Goal: Information Seeking & Learning: Learn about a topic

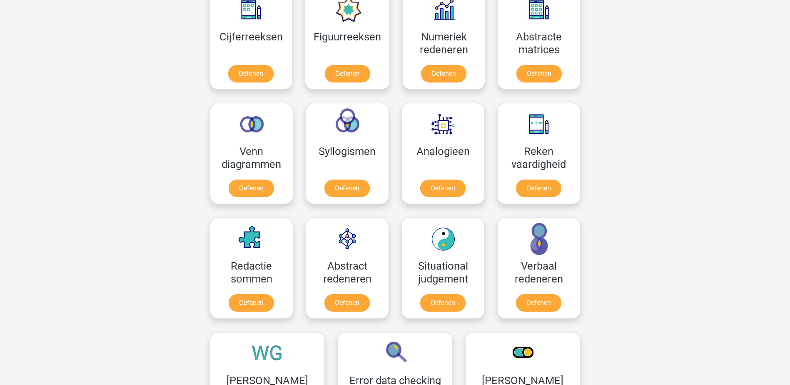
scroll to position [292, 0]
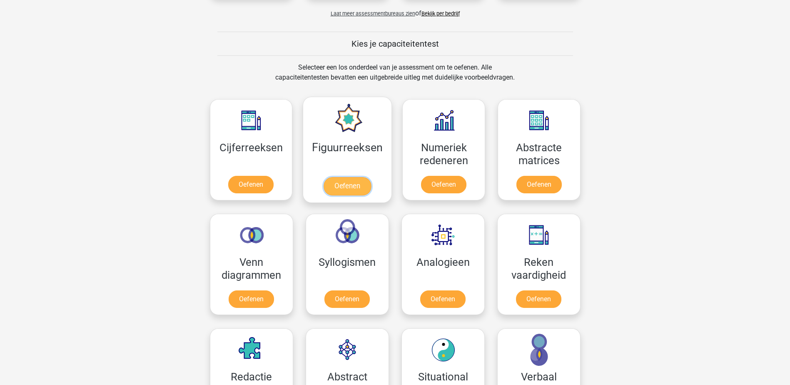
click at [336, 182] on link "Oefenen" at bounding box center [347, 186] width 47 height 18
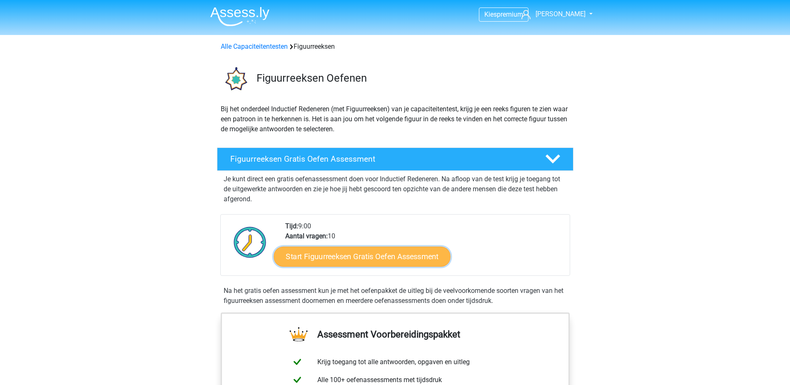
click at [356, 257] on link "Start Figuurreeksen Gratis Oefen Assessment" at bounding box center [362, 256] width 177 height 20
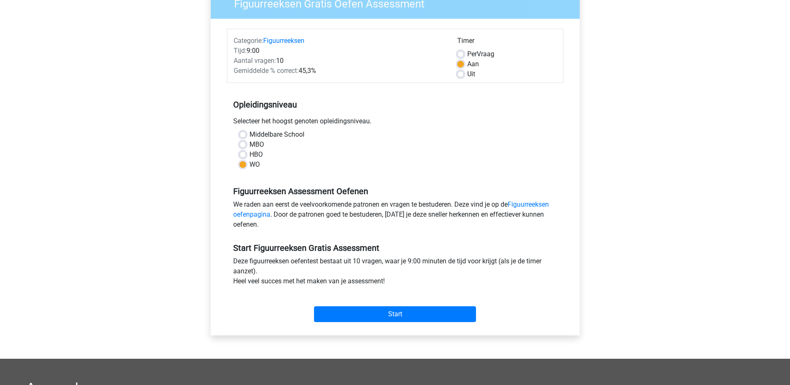
scroll to position [83, 0]
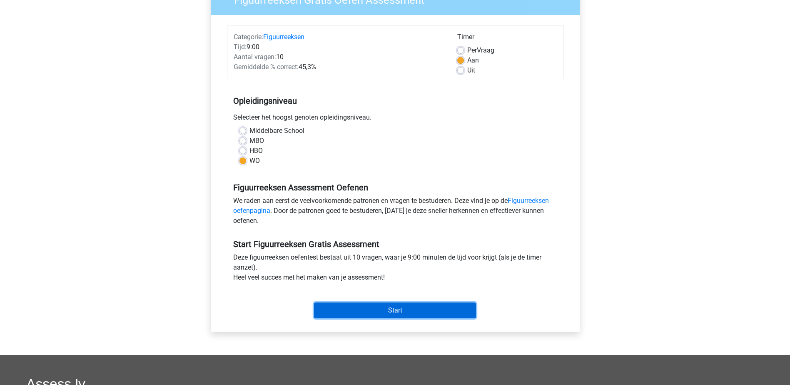
click at [449, 312] on input "Start" at bounding box center [395, 310] width 162 height 16
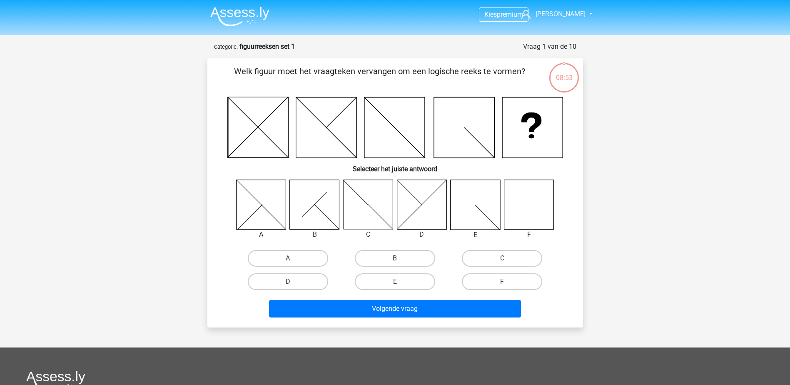
click at [537, 207] on icon at bounding box center [529, 205] width 50 height 50
click at [491, 282] on label "F" at bounding box center [502, 281] width 80 height 17
click at [502, 282] on input "F" at bounding box center [504, 284] width 5 height 5
radio input "true"
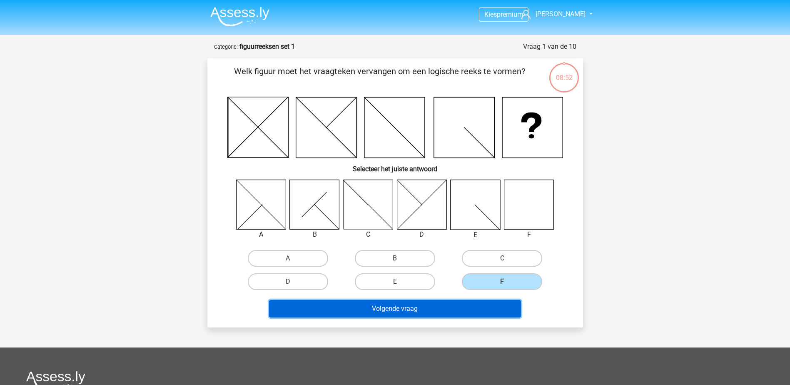
click at [479, 310] on button "Volgende vraag" at bounding box center [395, 308] width 252 height 17
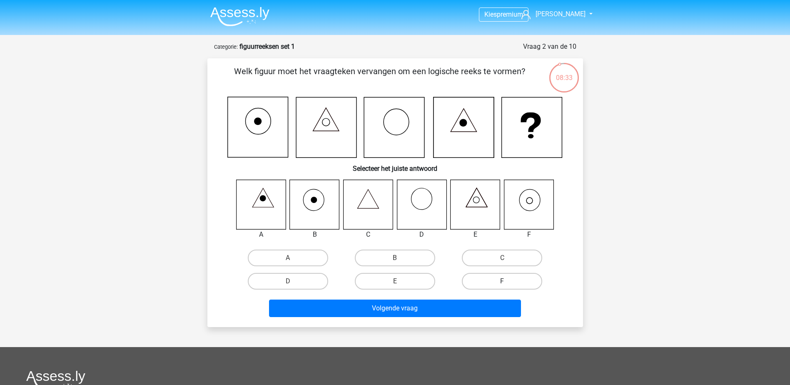
click at [491, 282] on label "F" at bounding box center [502, 281] width 80 height 17
click at [502, 282] on input "F" at bounding box center [504, 283] width 5 height 5
radio input "true"
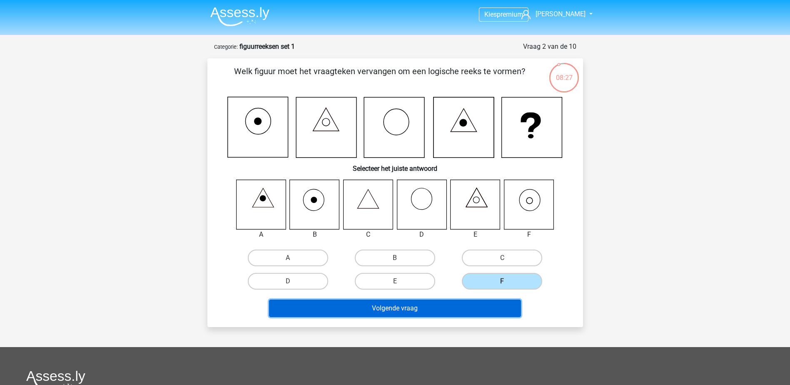
click at [473, 307] on button "Volgende vraag" at bounding box center [395, 308] width 252 height 17
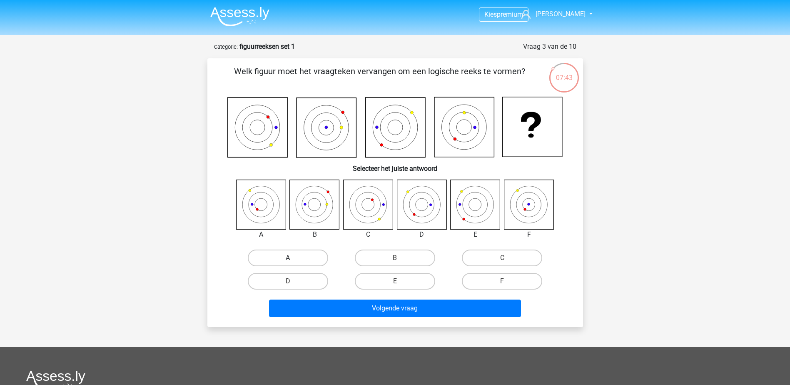
click at [296, 261] on label "A" at bounding box center [288, 258] width 80 height 17
click at [293, 261] on input "A" at bounding box center [290, 260] width 5 height 5
radio input "true"
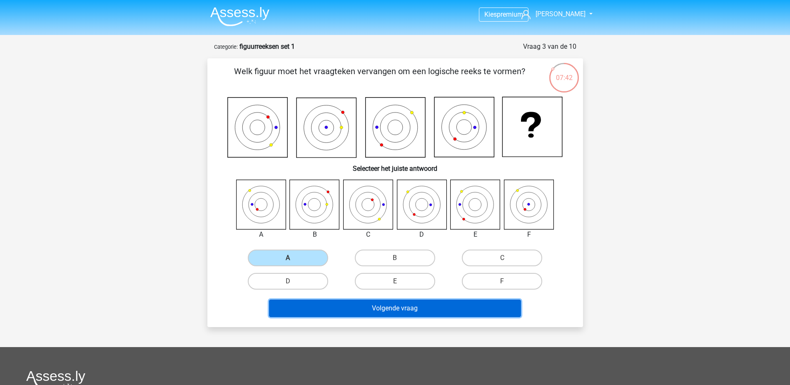
click at [394, 312] on button "Volgende vraag" at bounding box center [395, 308] width 252 height 17
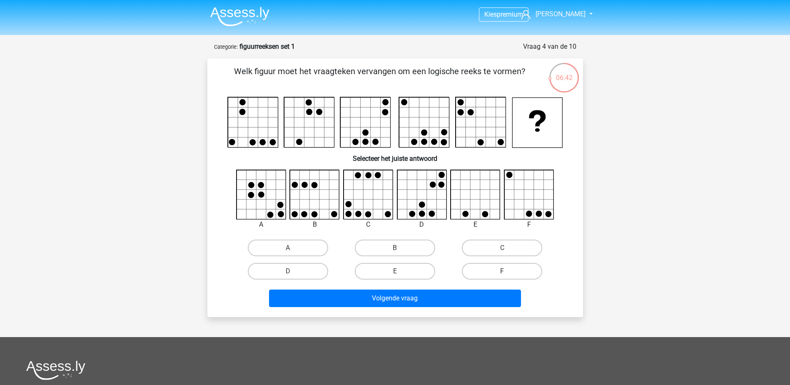
click at [486, 274] on label "F" at bounding box center [502, 271] width 80 height 17
click at [502, 274] on input "F" at bounding box center [504, 273] width 5 height 5
radio input "true"
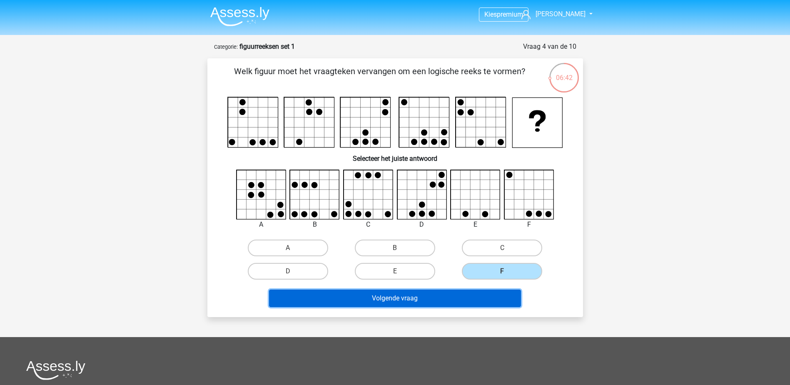
drag, startPoint x: 477, startPoint y: 297, endPoint x: 476, endPoint y: 290, distance: 7.2
click at [477, 297] on button "Volgende vraag" at bounding box center [395, 298] width 252 height 17
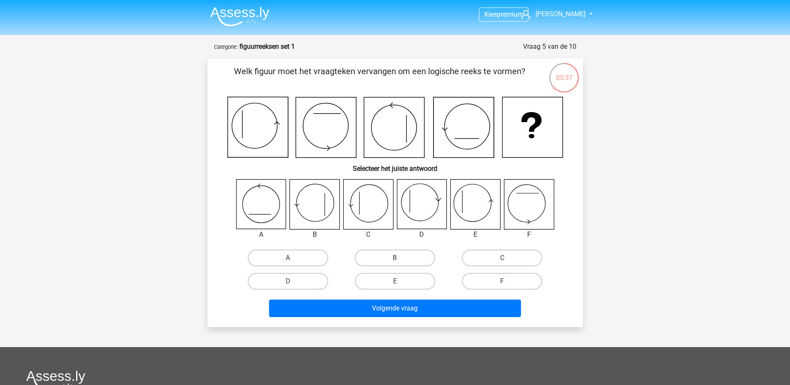
click at [470, 203] on icon at bounding box center [476, 205] width 50 height 50
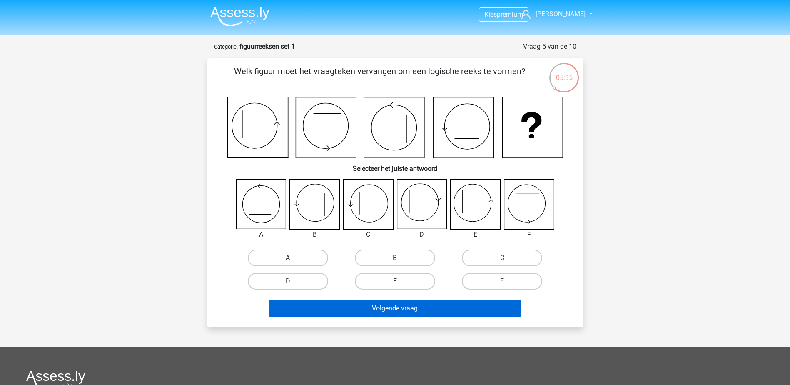
drag, startPoint x: 416, startPoint y: 280, endPoint x: 425, endPoint y: 306, distance: 27.4
click at [416, 280] on label "E" at bounding box center [395, 281] width 80 height 17
click at [400, 281] on input "E" at bounding box center [397, 283] width 5 height 5
radio input "true"
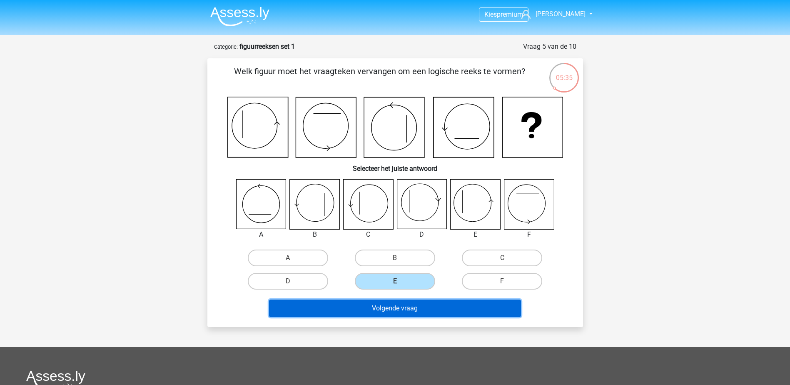
click at [426, 311] on button "Volgende vraag" at bounding box center [395, 308] width 252 height 17
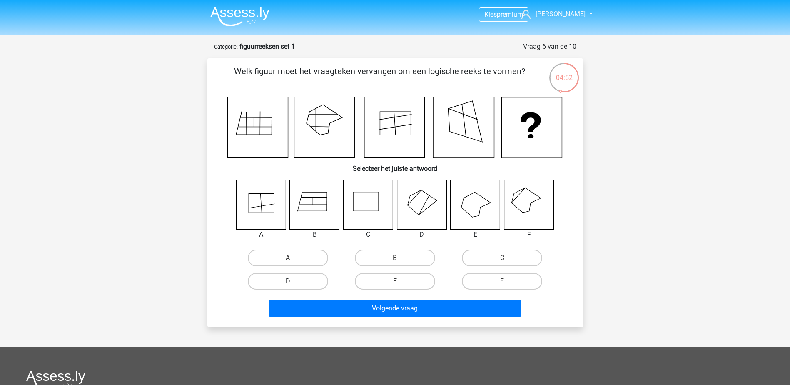
click at [317, 282] on label "D" at bounding box center [288, 281] width 80 height 17
click at [293, 282] on input "D" at bounding box center [290, 283] width 5 height 5
radio input "true"
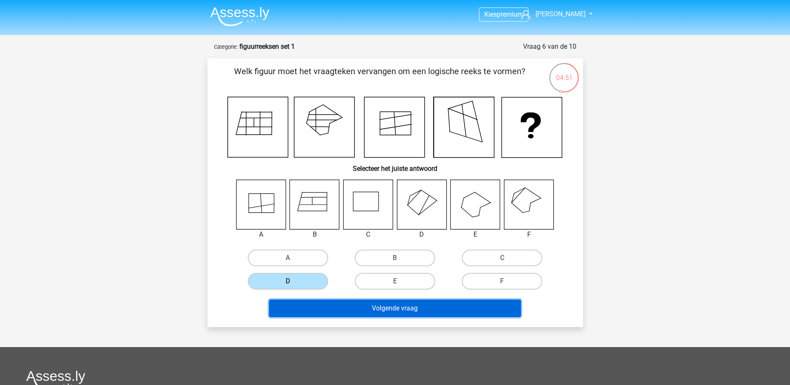
click at [397, 308] on button "Volgende vraag" at bounding box center [395, 308] width 252 height 17
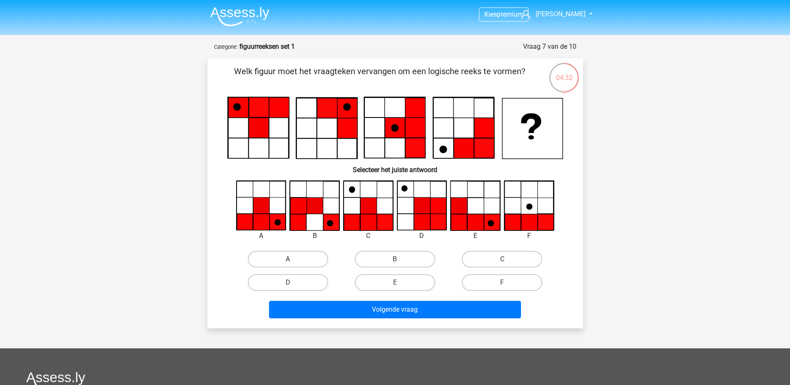
click at [280, 262] on label "A" at bounding box center [288, 259] width 80 height 17
click at [288, 262] on input "A" at bounding box center [290, 261] width 5 height 5
radio input "true"
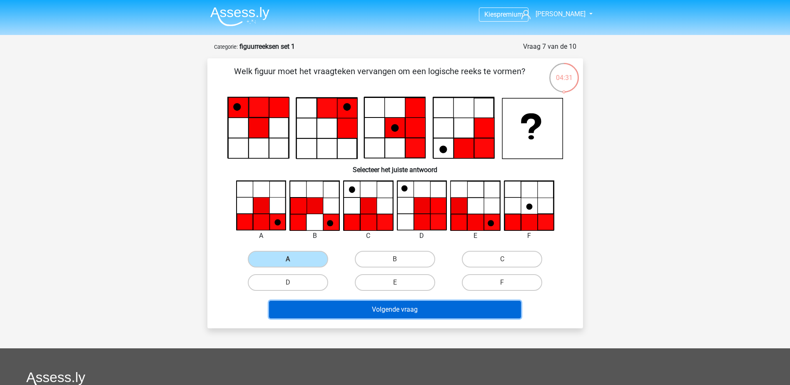
click at [370, 307] on button "Volgende vraag" at bounding box center [395, 309] width 252 height 17
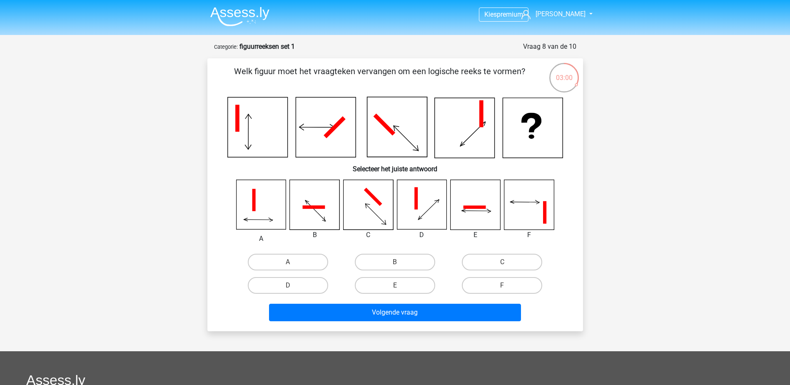
click at [290, 262] on input "A" at bounding box center [290, 264] width 5 height 5
radio input "true"
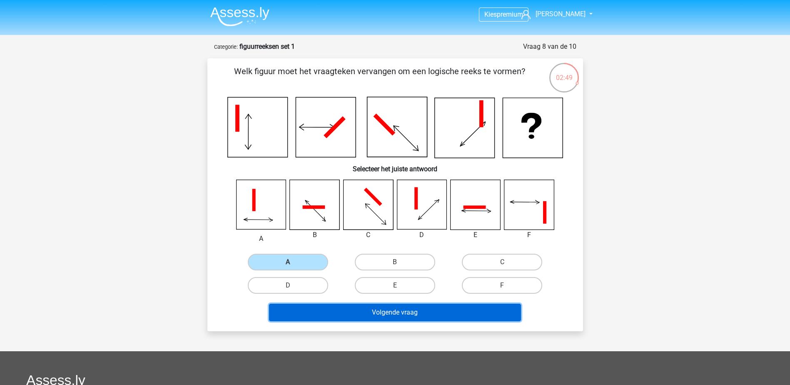
click at [420, 309] on button "Volgende vraag" at bounding box center [395, 312] width 252 height 17
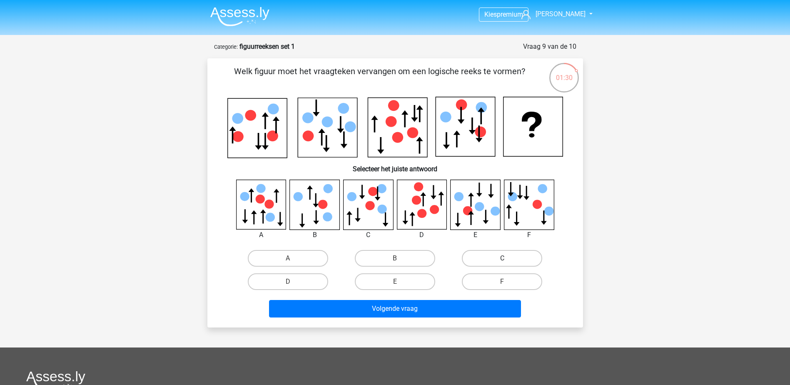
drag, startPoint x: 514, startPoint y: 260, endPoint x: 480, endPoint y: 295, distance: 49.2
click at [514, 260] on label "C" at bounding box center [502, 258] width 80 height 17
click at [508, 260] on input "C" at bounding box center [504, 260] width 5 height 5
radio input "true"
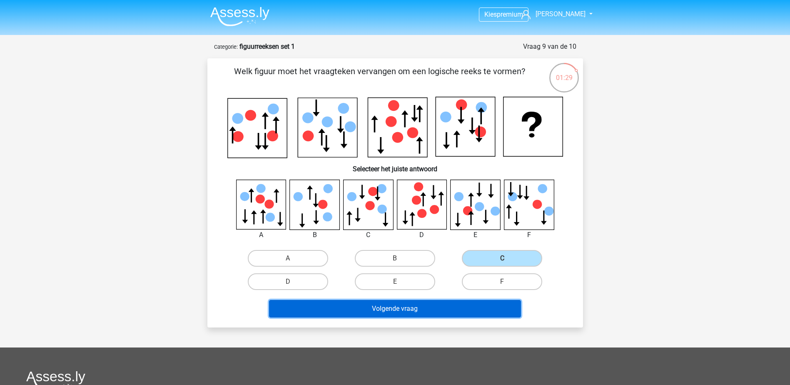
click at [430, 312] on button "Volgende vraag" at bounding box center [395, 308] width 252 height 17
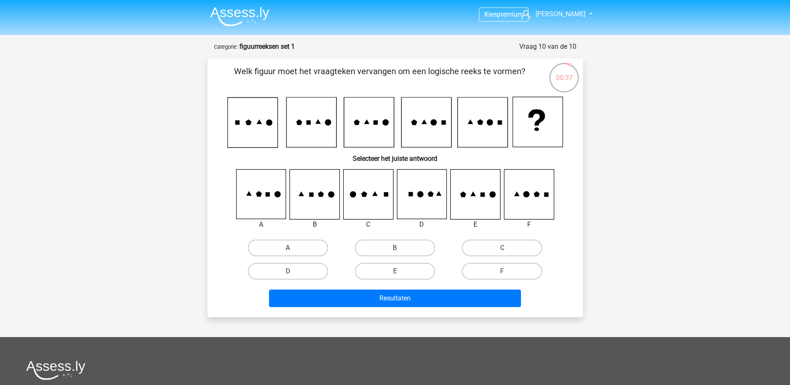
click at [284, 252] on label "A" at bounding box center [288, 248] width 80 height 17
click at [288, 252] on input "A" at bounding box center [290, 250] width 5 height 5
radio input "true"
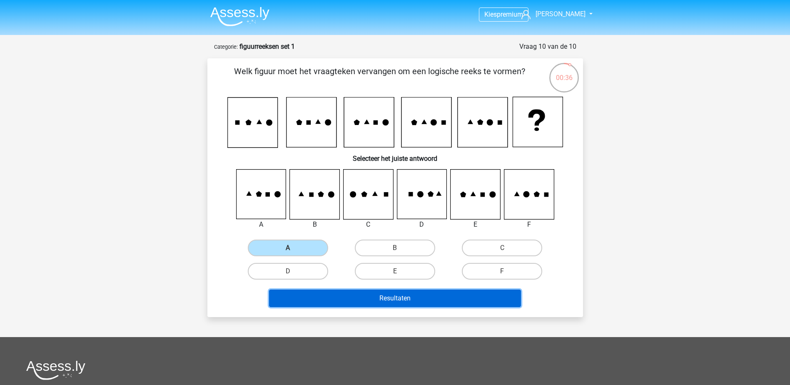
drag, startPoint x: 345, startPoint y: 293, endPoint x: 512, endPoint y: 235, distance: 177.0
click at [345, 292] on button "Resultaten" at bounding box center [395, 298] width 252 height 17
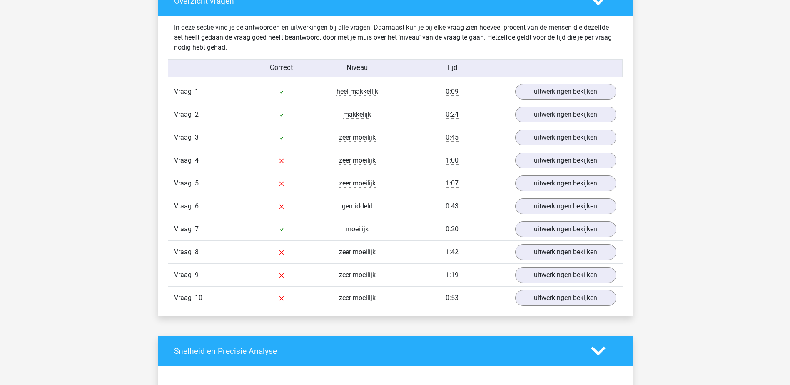
scroll to position [625, 0]
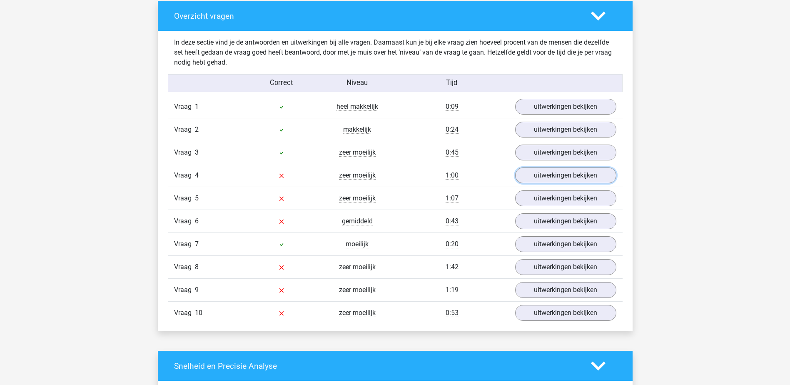
drag, startPoint x: 587, startPoint y: 176, endPoint x: 655, endPoint y: 160, distance: 69.4
click at [587, 176] on link "uitwerkingen bekijken" at bounding box center [565, 175] width 101 height 16
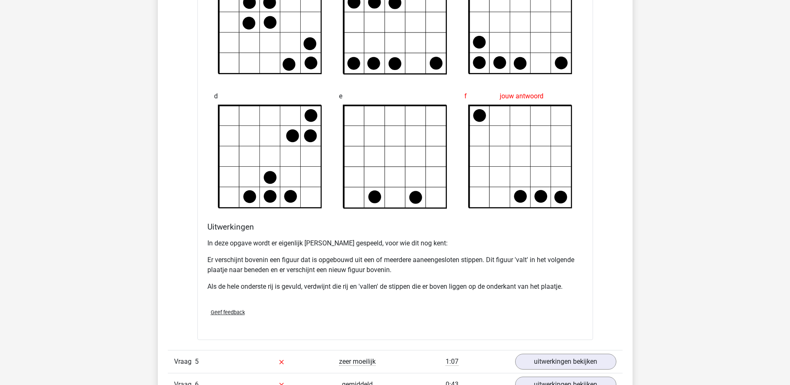
scroll to position [1167, 0]
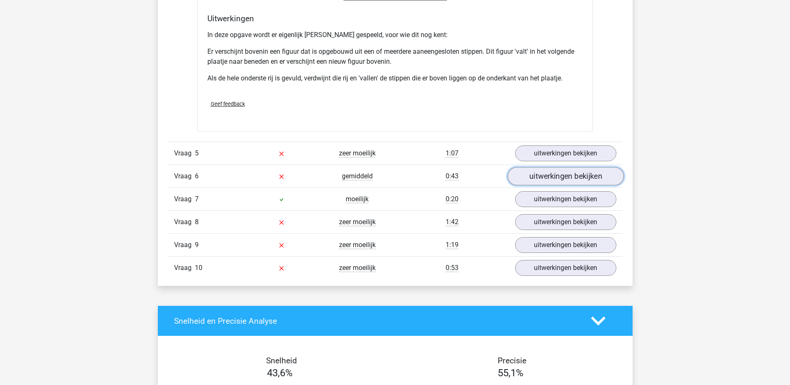
click at [570, 177] on link "uitwerkingen bekijken" at bounding box center [565, 176] width 116 height 18
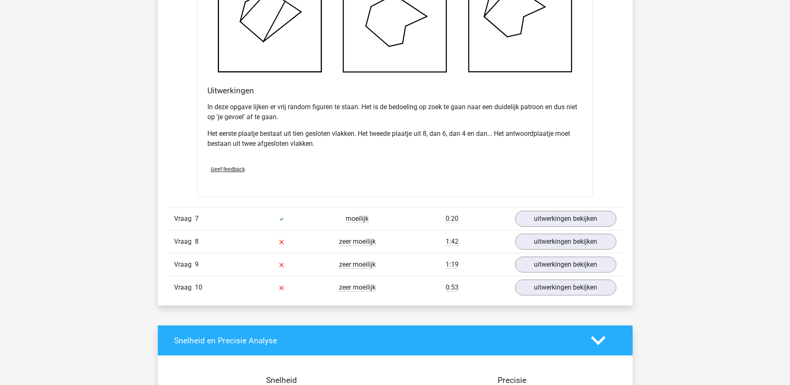
scroll to position [1708, 0]
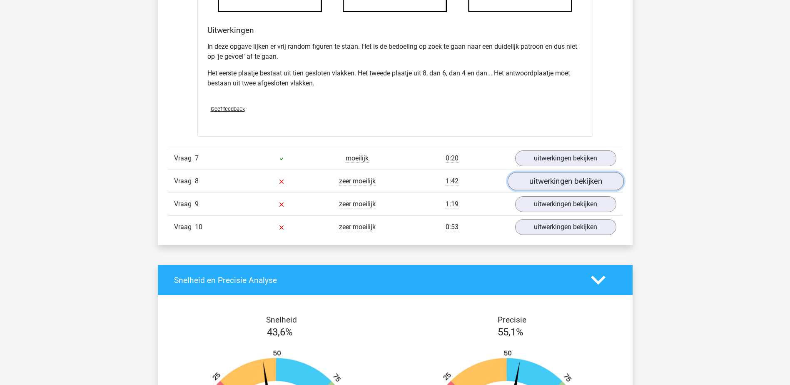
click at [539, 184] on link "uitwerkingen bekijken" at bounding box center [565, 181] width 116 height 18
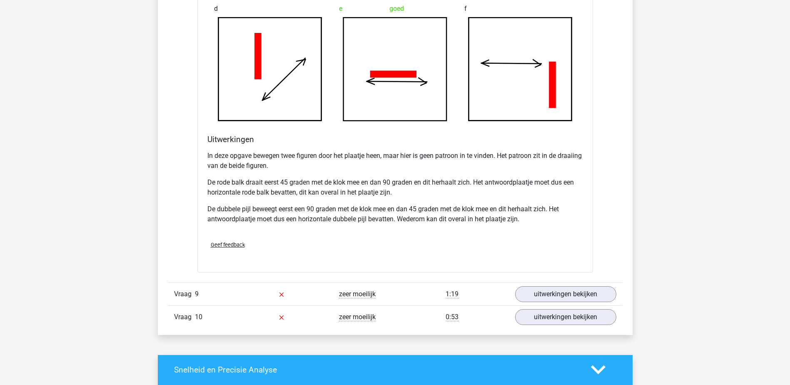
scroll to position [2292, 0]
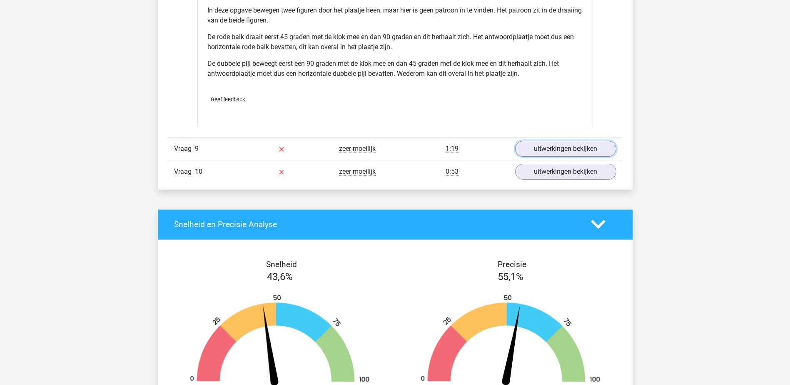
drag, startPoint x: 563, startPoint y: 146, endPoint x: 607, endPoint y: 132, distance: 46.3
click at [563, 145] on link "uitwerkingen bekijken" at bounding box center [565, 149] width 101 height 16
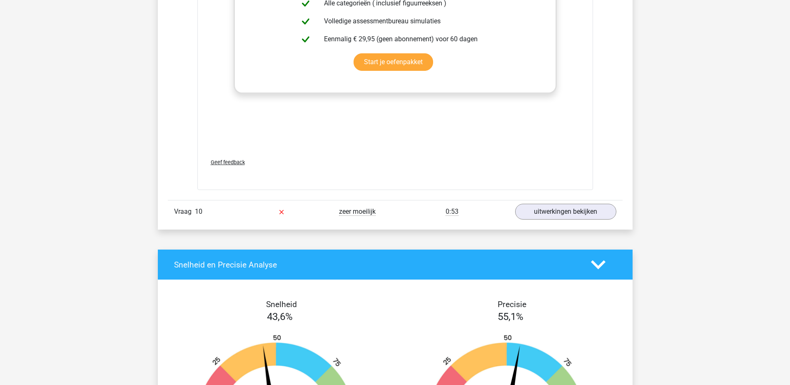
scroll to position [3041, 0]
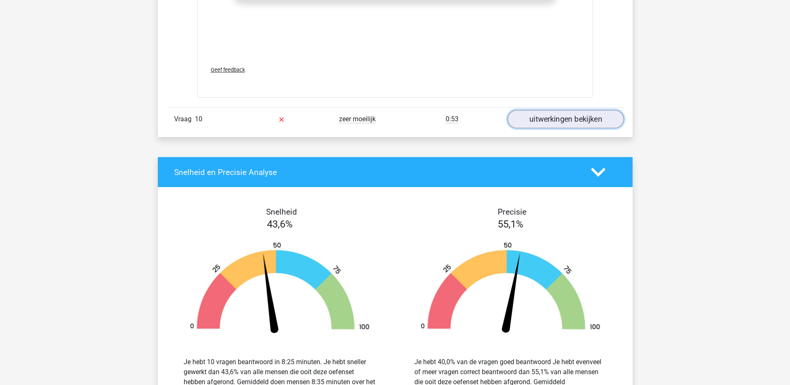
click at [592, 113] on link "uitwerkingen bekijken" at bounding box center [565, 119] width 116 height 18
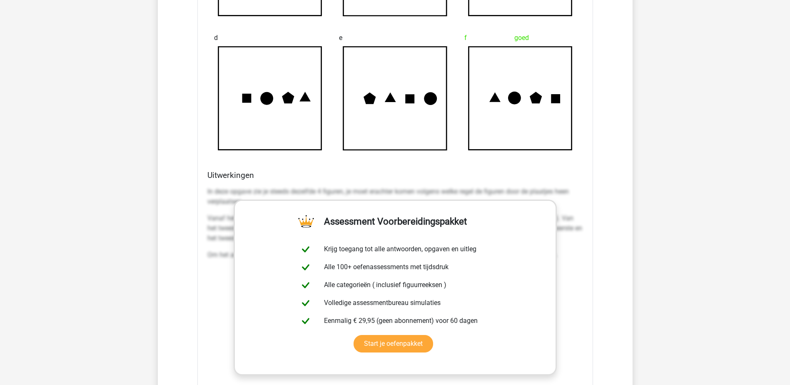
scroll to position [3375, 0]
